Goal: Obtain resource: Download file/media

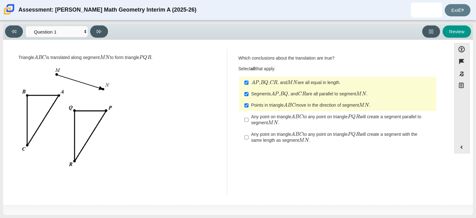
select select "CENT_93707317080_IM"
select select "both circles"
select select "are"
select select "all 3 sides"
select select "an equilateral"
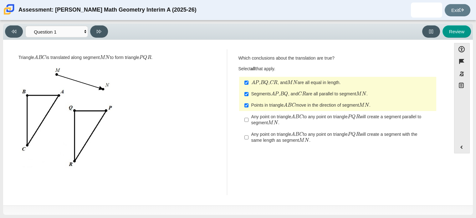
select select "are"
select select "rectangle"
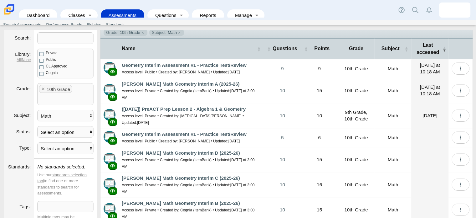
scroll to position [39, 0]
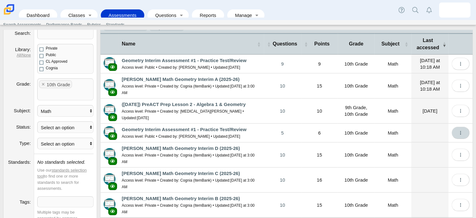
click at [458, 127] on button "More options" at bounding box center [461, 133] width 18 height 12
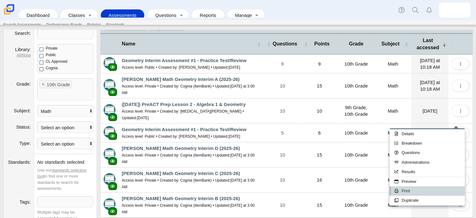
click at [412, 189] on link "Print" at bounding box center [427, 190] width 75 height 9
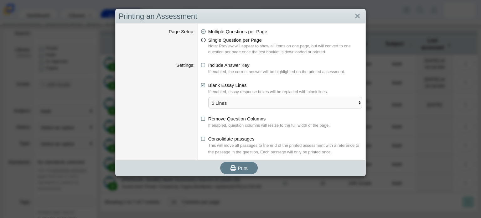
click at [243, 40] on span "Single Question per Page" at bounding box center [235, 39] width 54 height 5
click at [205, 40] on input "Single Question per Page" at bounding box center [203, 38] width 4 height 4
radio input "true"
click at [242, 165] on span "Print" at bounding box center [243, 167] width 10 height 5
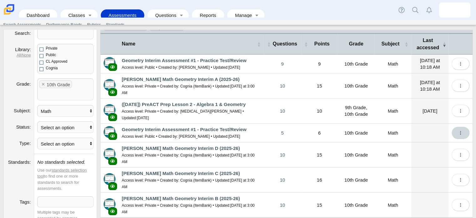
click at [458, 130] on icon "More options" at bounding box center [460, 132] width 5 height 5
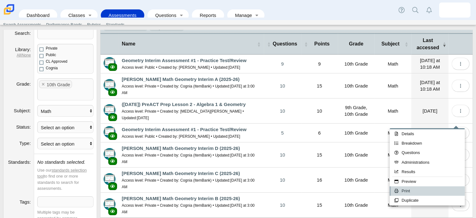
click at [423, 186] on link "Print" at bounding box center [427, 190] width 75 height 9
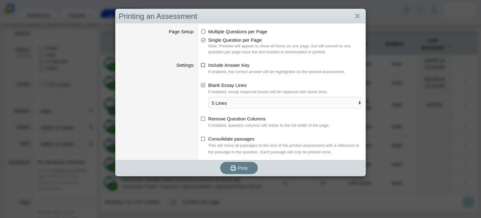
click at [202, 64] on icon at bounding box center [203, 64] width 5 height 4
click at [202, 64] on input "Include Answer Key" at bounding box center [203, 63] width 4 height 4
checkbox input "true"
click at [244, 169] on span "Print" at bounding box center [243, 167] width 10 height 5
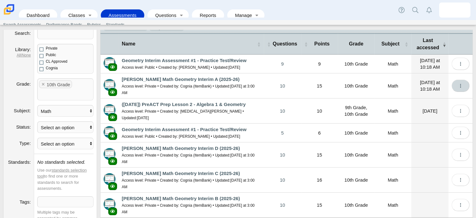
click at [452, 82] on button "More options" at bounding box center [461, 86] width 18 height 12
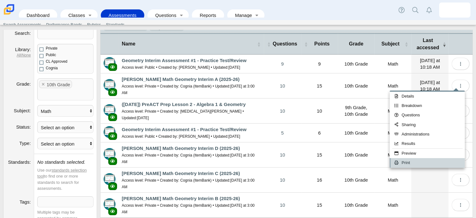
click at [420, 161] on link "Print" at bounding box center [427, 162] width 75 height 9
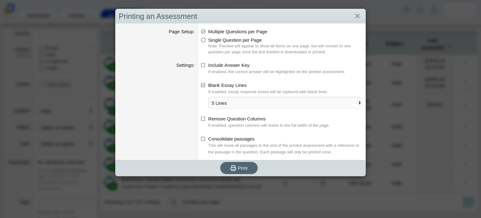
click at [246, 170] on button "Print" at bounding box center [239, 168] width 38 height 12
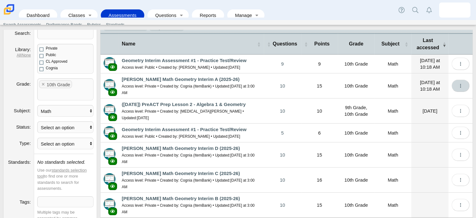
click at [453, 84] on button "More options" at bounding box center [461, 86] width 18 height 12
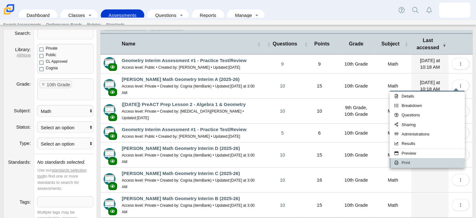
click at [407, 161] on link "Print" at bounding box center [427, 162] width 75 height 9
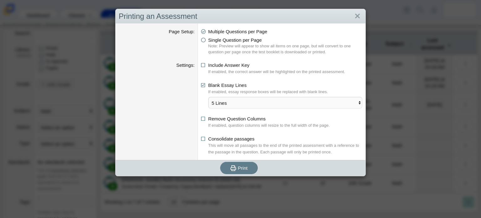
click at [198, 39] on dd "Multiple Questions per Page Single Question per Page Note: Preview will appear …" at bounding box center [282, 41] width 168 height 36
click at [238, 168] on span "Print" at bounding box center [243, 167] width 10 height 5
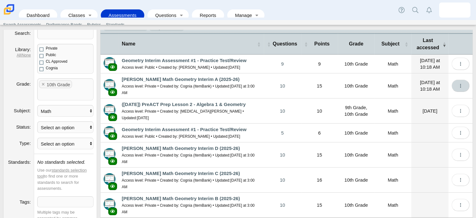
click at [452, 83] on button "More options" at bounding box center [461, 86] width 18 height 12
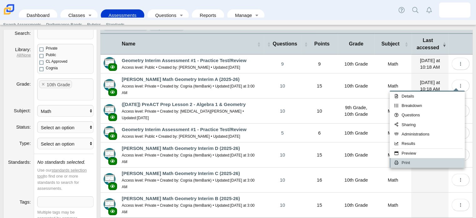
click at [406, 162] on link "Print" at bounding box center [427, 162] width 75 height 9
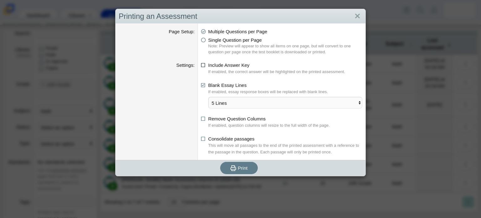
click at [217, 67] on span "Include Answer Key" at bounding box center [228, 64] width 41 height 5
click at [205, 65] on input "Include Answer Key" at bounding box center [203, 63] width 4 height 4
checkbox input "true"
click at [242, 165] on span "Print" at bounding box center [243, 167] width 10 height 5
